Goal: Transaction & Acquisition: Subscribe to service/newsletter

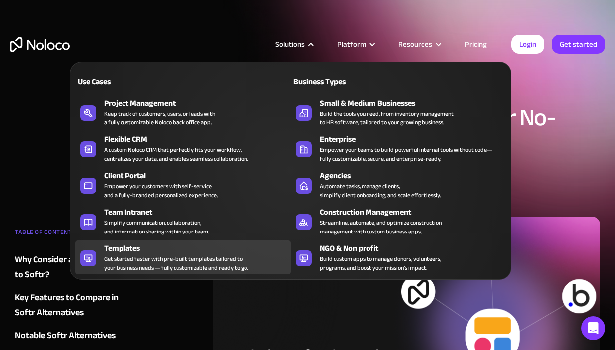
click at [165, 271] on div "Get started faster with pre-built templates tailored to your business needs — f…" at bounding box center [176, 263] width 144 height 18
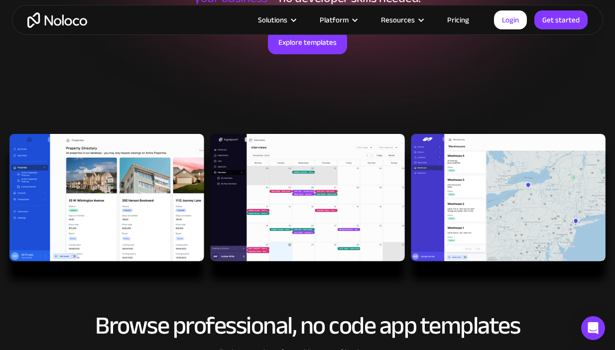
scroll to position [190, 0]
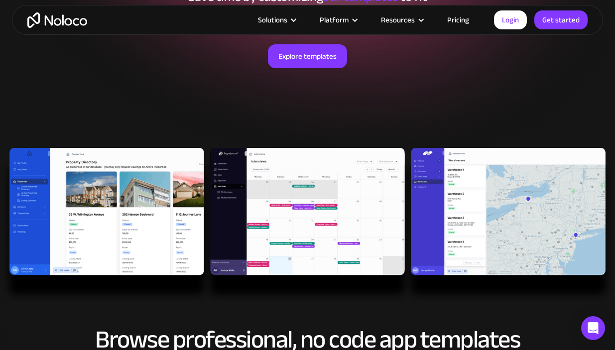
click at [299, 72] on div "Explore templates" at bounding box center [307, 68] width 595 height 99
click at [299, 61] on link "Explore templates" at bounding box center [307, 56] width 79 height 24
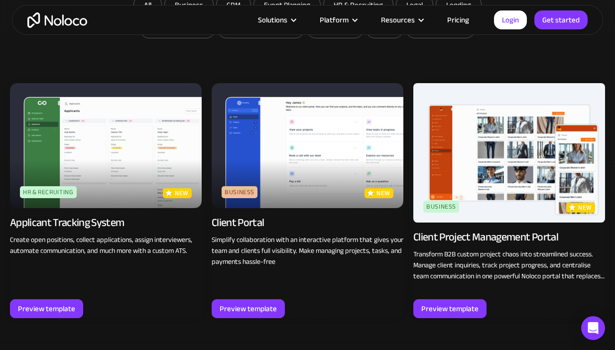
scroll to position [616, 0]
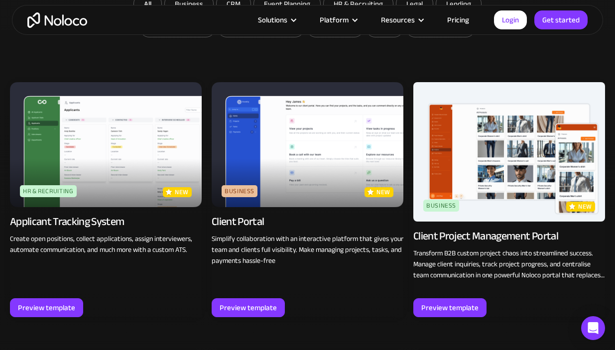
click at [460, 19] on link "Pricing" at bounding box center [458, 19] width 47 height 13
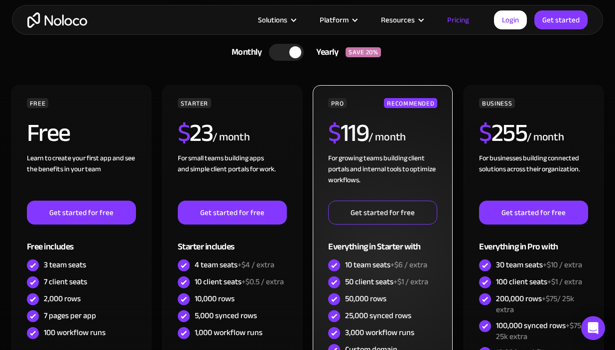
scroll to position [248, 0]
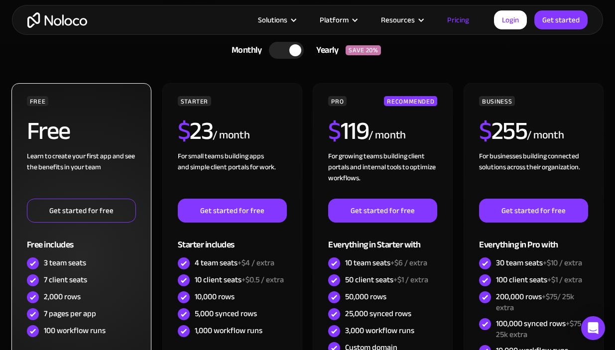
click at [114, 218] on link "Get started for free" at bounding box center [81, 211] width 109 height 24
